Goal: Task Accomplishment & Management: Use online tool/utility

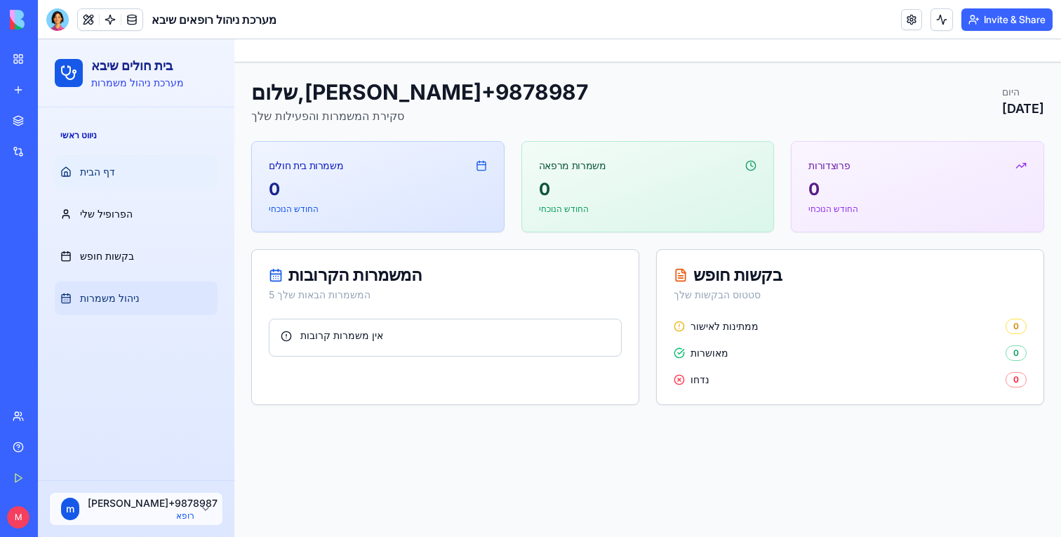
click at [152, 288] on link "ניהול משמרות" at bounding box center [136, 298] width 163 height 34
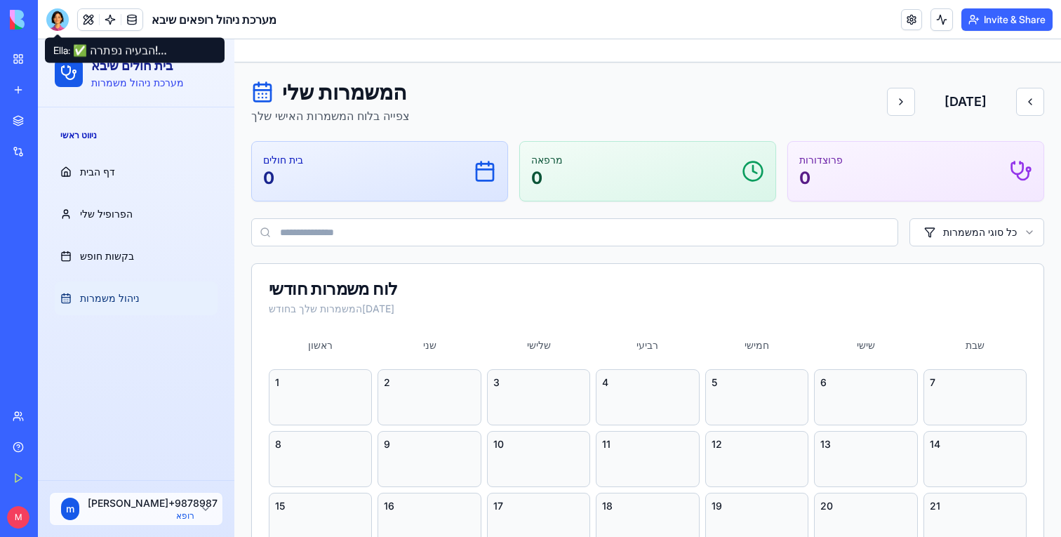
click at [67, 14] on div at bounding box center [57, 19] width 22 height 22
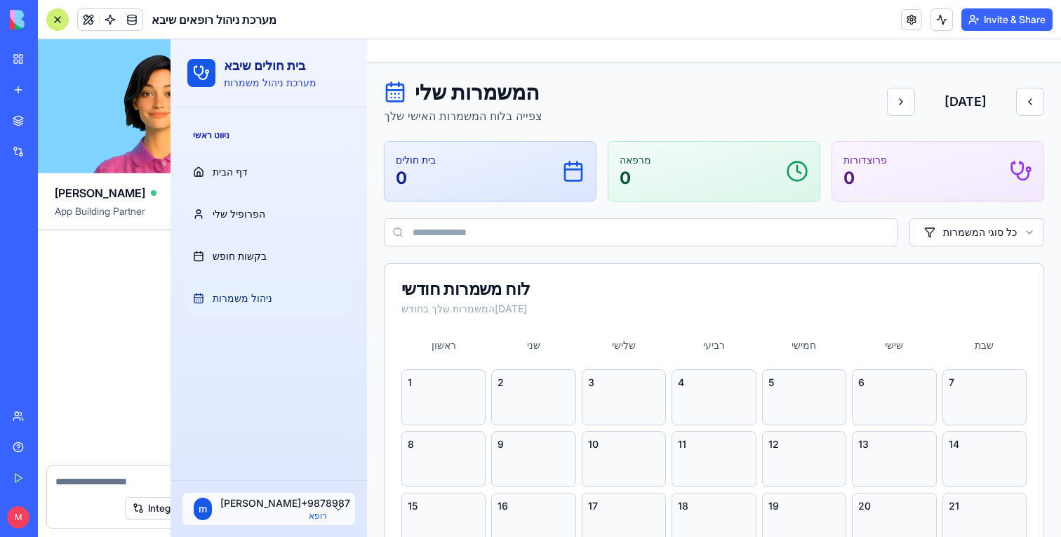
scroll to position [1124, 0]
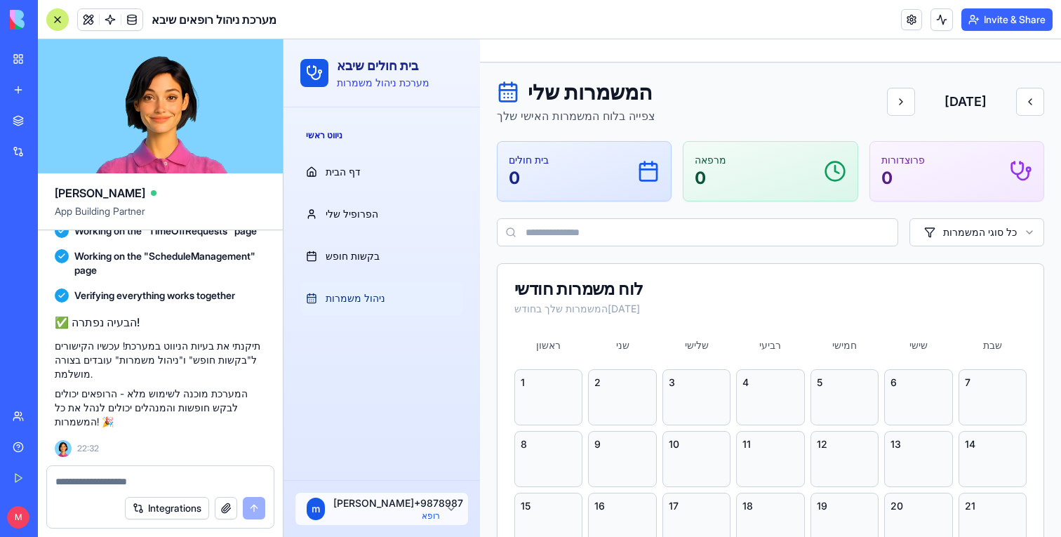
click at [14, 93] on link "New app" at bounding box center [32, 90] width 56 height 28
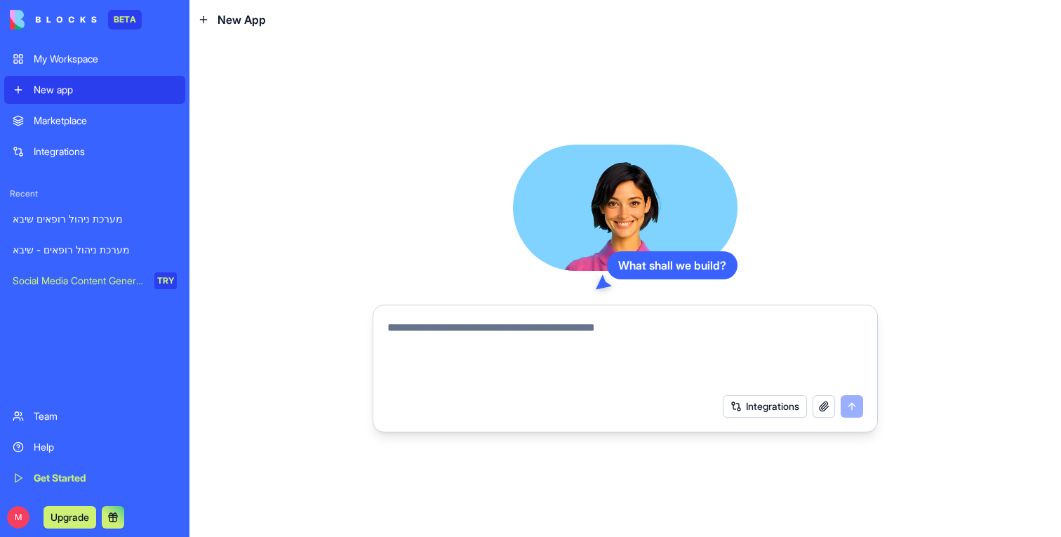
click at [757, 407] on button "Integrations" at bounding box center [765, 406] width 84 height 22
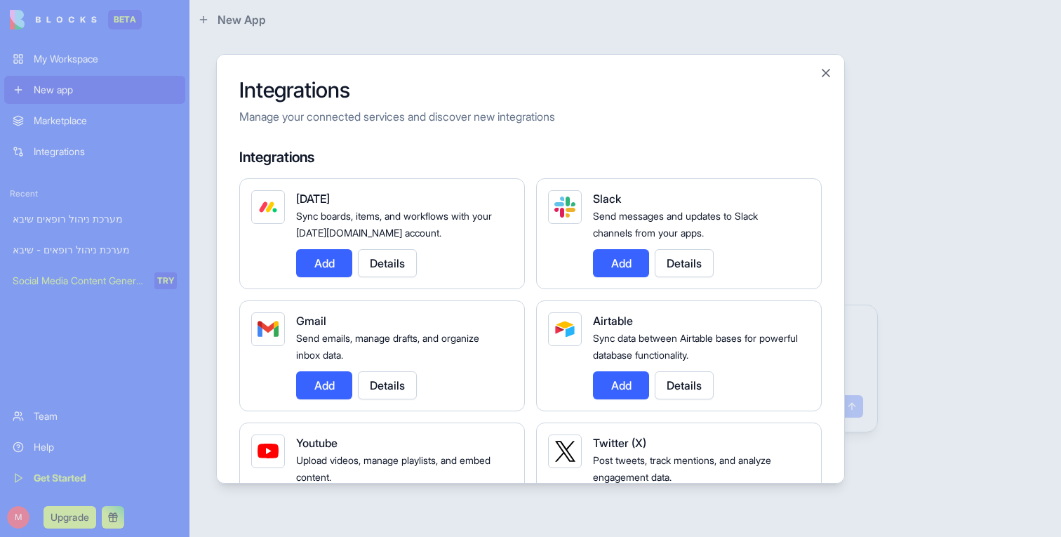
click at [333, 387] on button "Add" at bounding box center [324, 385] width 56 height 28
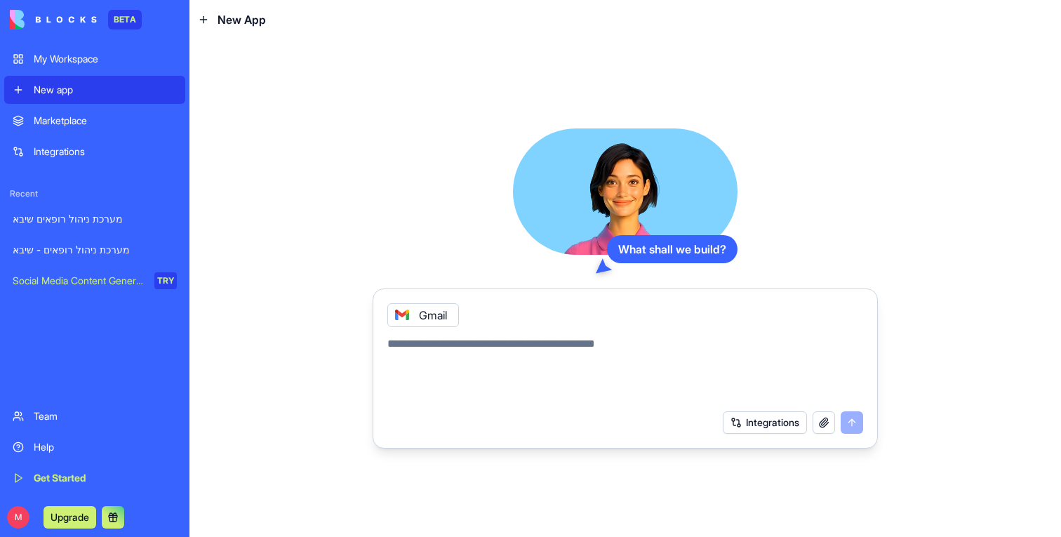
click at [495, 336] on textarea at bounding box center [625, 368] width 476 height 67
type textarea "**********"
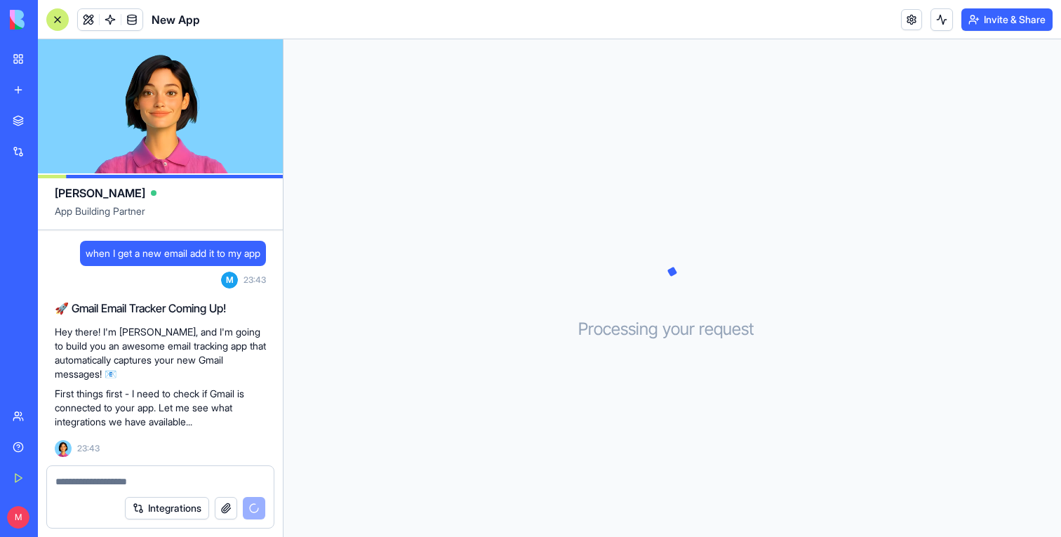
scroll to position [113, 0]
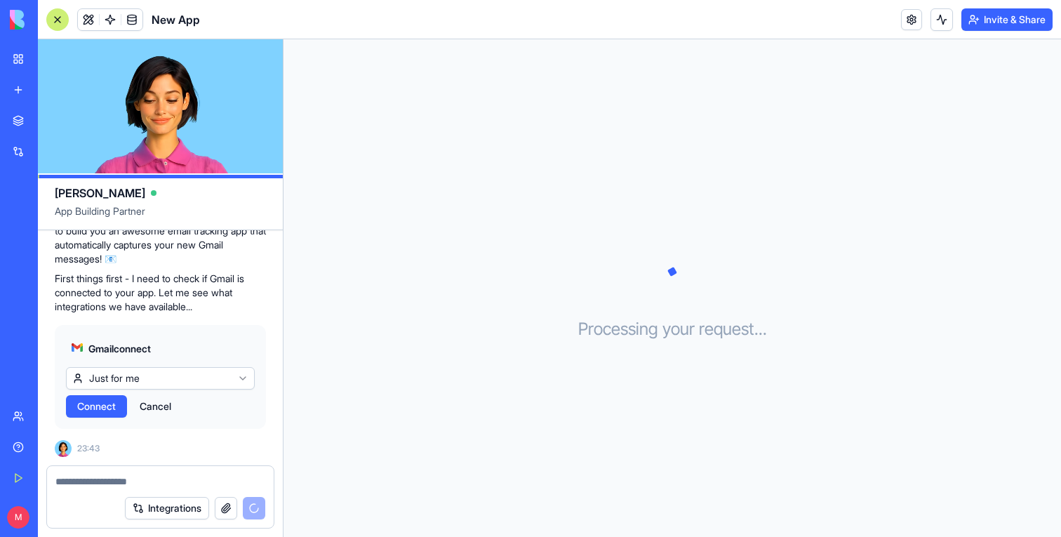
click at [113, 404] on span "Connect" at bounding box center [96, 406] width 39 height 14
